Goal: Transaction & Acquisition: Book appointment/travel/reservation

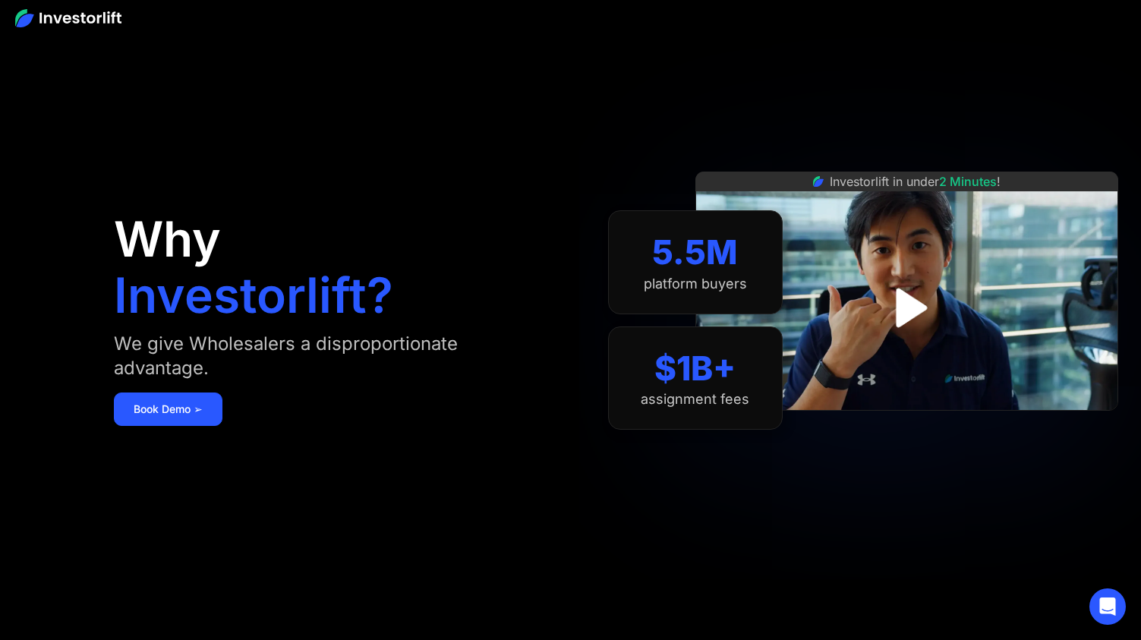
click at [405, 103] on div "Why Investorlift? We give Wholesalers a disproportionate advantage. [DEMOGRAPHI…" at bounding box center [334, 320] width 440 height 549
click at [664, 553] on section "5.5M platform buyers $1B+ assignment fees" at bounding box center [695, 320] width 175 height 549
click at [307, 510] on div "Why Investorlift? We give Wholesalers a disproportionate advantage. Book Demo ➢" at bounding box center [334, 320] width 440 height 549
click at [210, 418] on link "Book Demo ➢" at bounding box center [168, 409] width 109 height 33
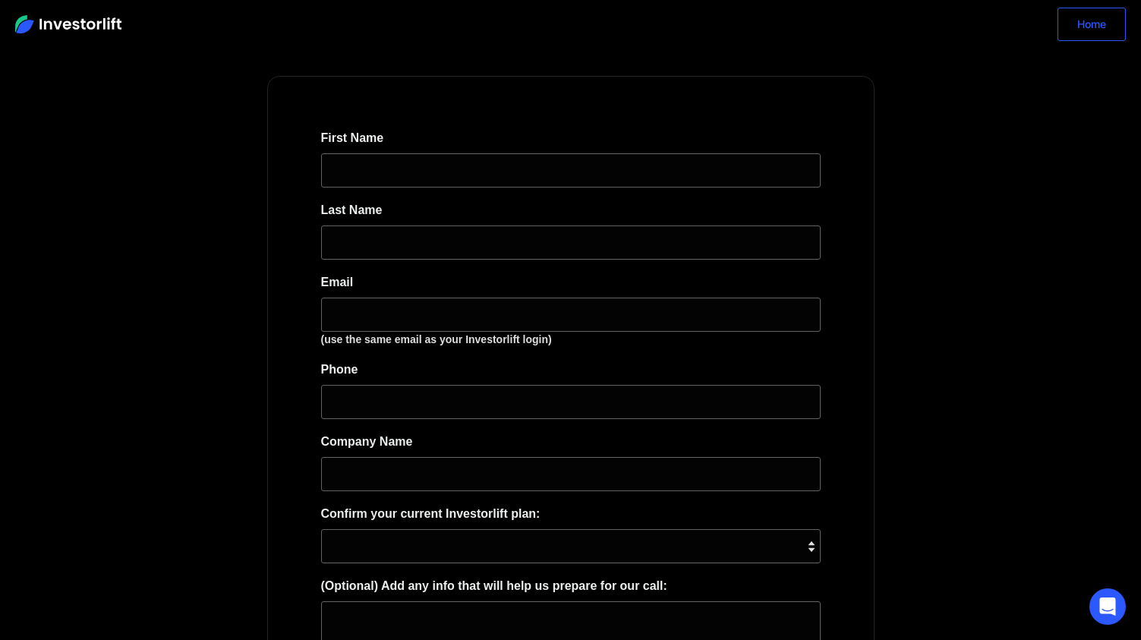
click at [1076, 28] on link "Home" at bounding box center [1092, 24] width 68 height 33
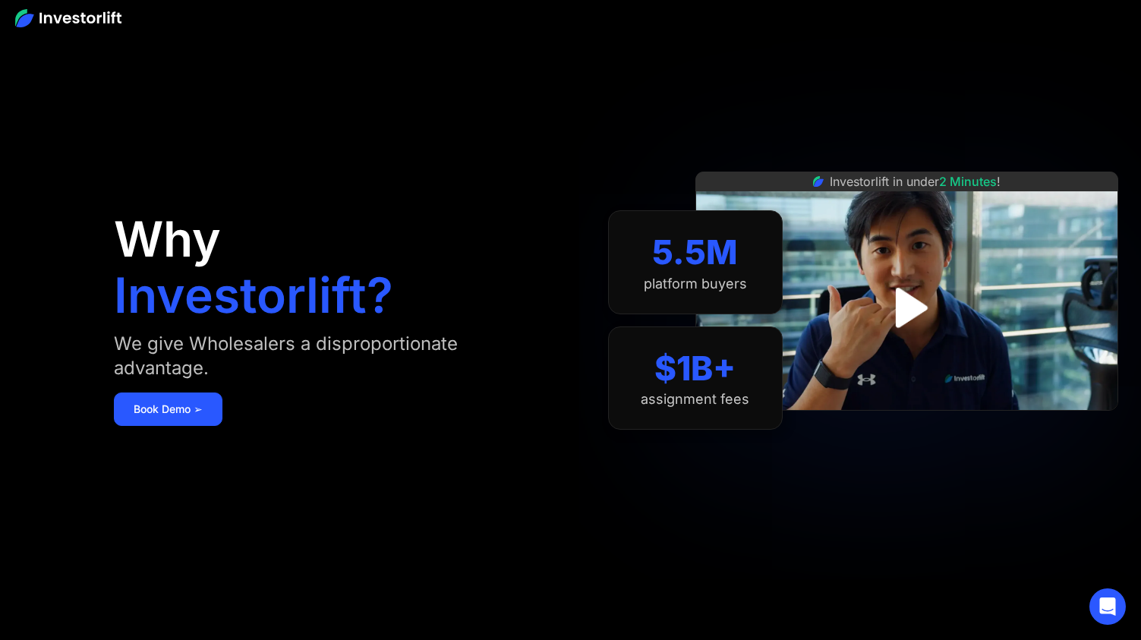
click at [103, 2] on div at bounding box center [570, 17] width 1141 height 35
click at [99, 25] on img at bounding box center [68, 18] width 106 height 18
click at [93, 14] on img at bounding box center [68, 18] width 106 height 18
click at [740, 128] on section "5.5M platform buyers $1B+ assignment fees" at bounding box center [695, 320] width 175 height 549
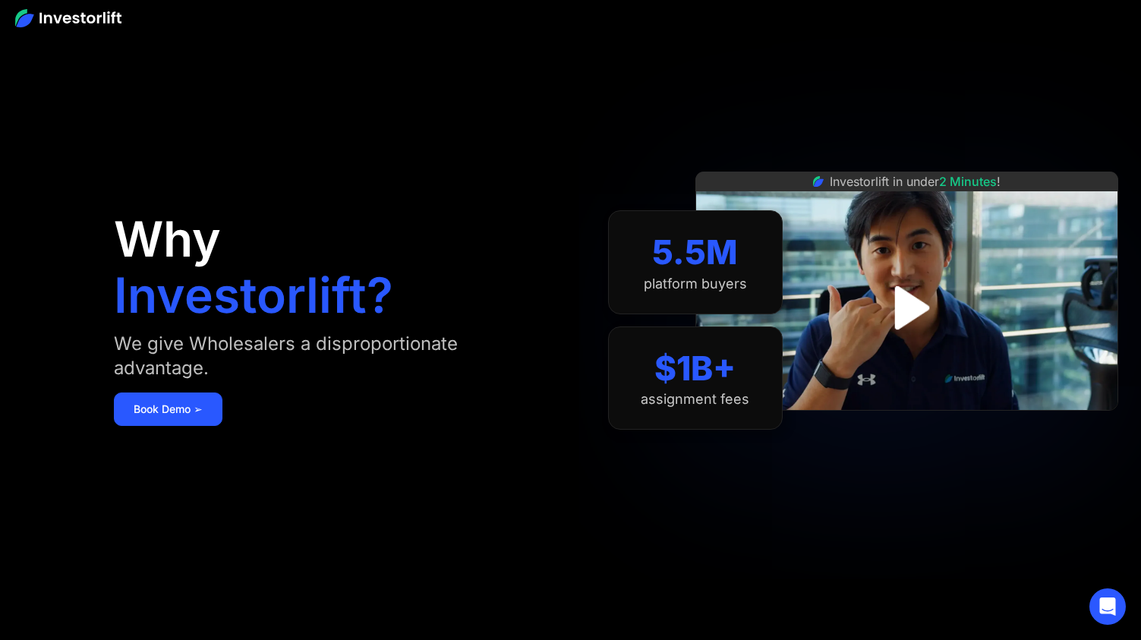
click at [679, 1] on div at bounding box center [570, 17] width 1141 height 35
click at [61, 17] on img at bounding box center [68, 18] width 106 height 18
click at [1107, 611] on icon "Open Intercom Messenger" at bounding box center [1108, 607] width 20 height 20
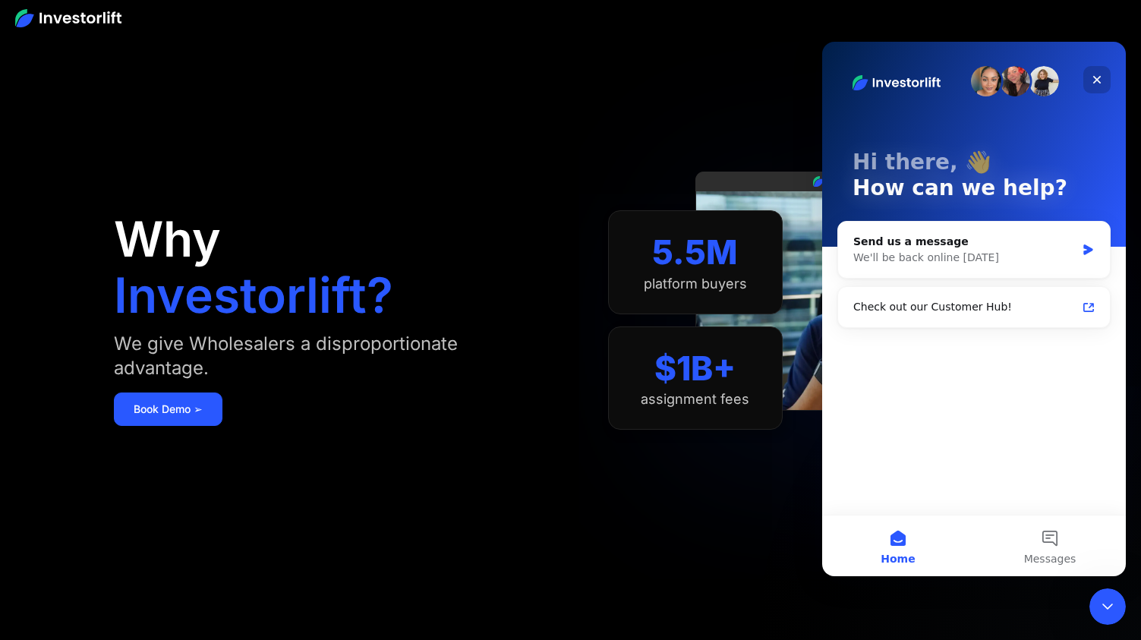
click at [1100, 90] on div "Close" at bounding box center [1097, 79] width 27 height 27
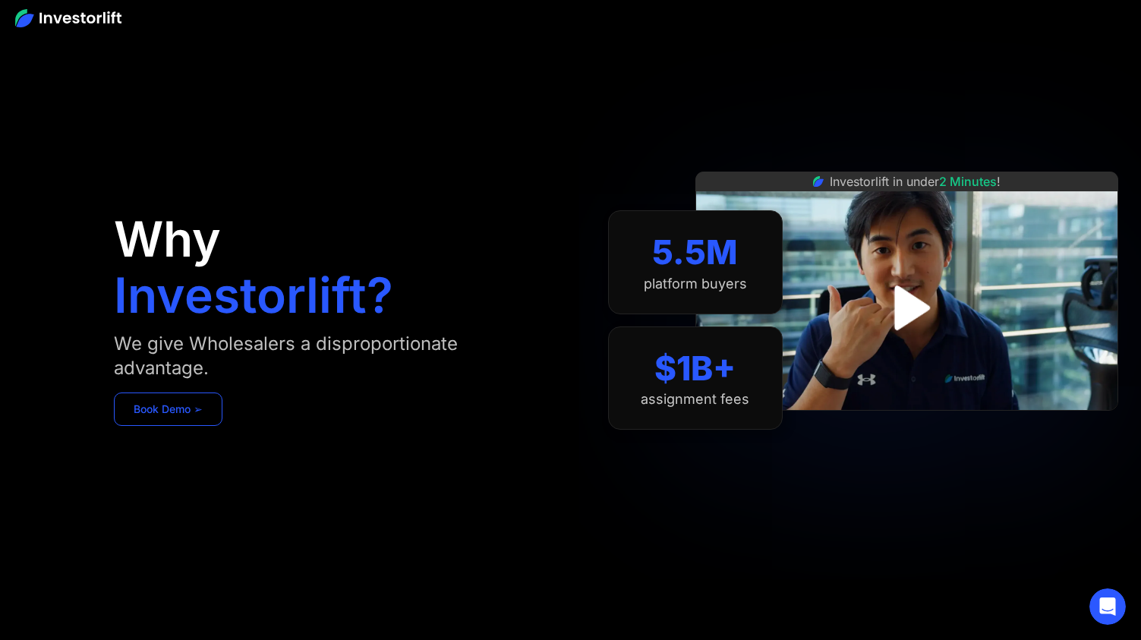
click at [168, 421] on link "Book Demo ➢" at bounding box center [168, 409] width 109 height 33
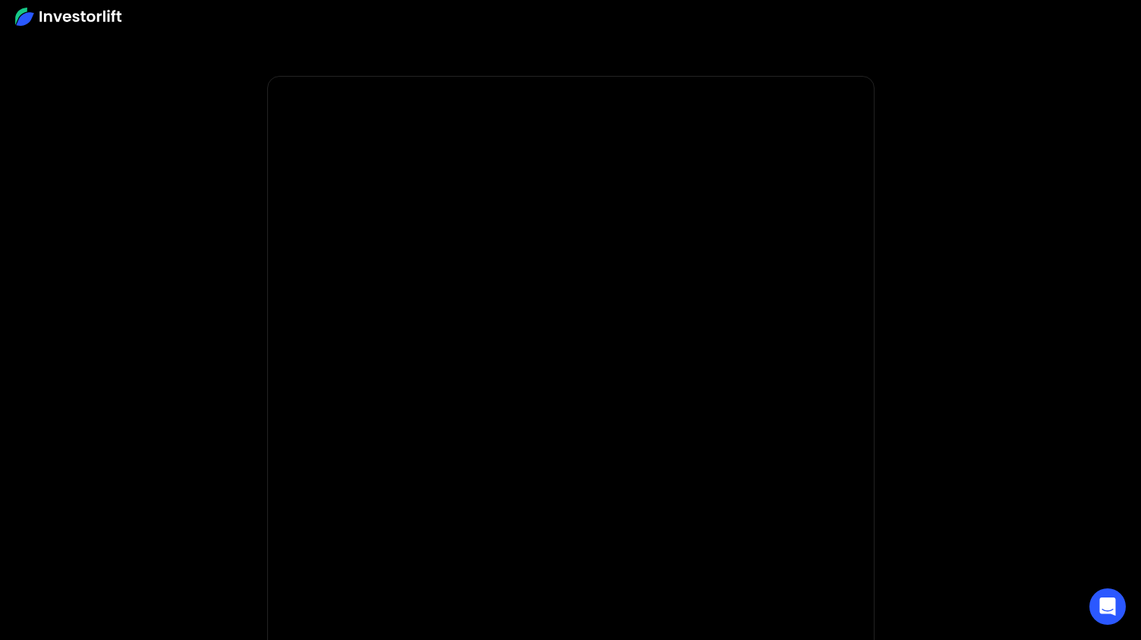
click at [87, 18] on img at bounding box center [68, 17] width 106 height 18
